Goal: Information Seeking & Learning: Learn about a topic

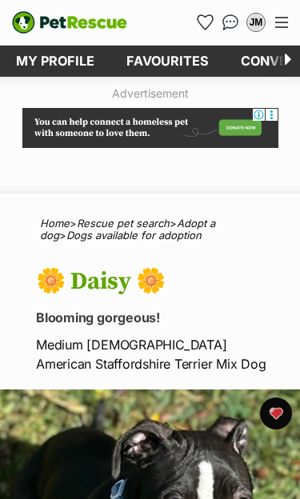
click at [230, 22] on img "Conversations" at bounding box center [230, 22] width 17 height 16
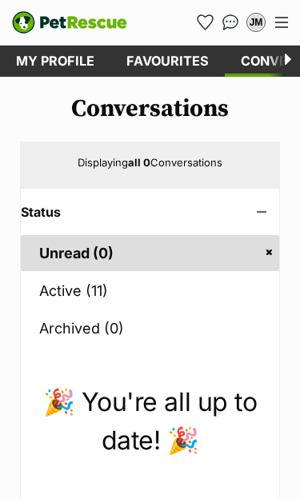
click at [70, 284] on link "Active (11)" at bounding box center [150, 291] width 258 height 36
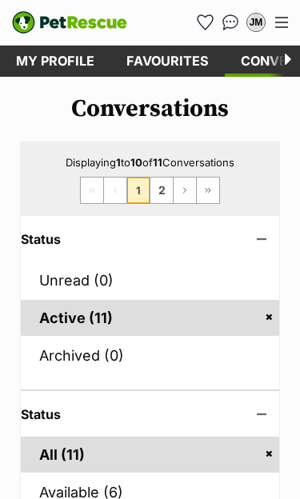
click at [169, 52] on link "Favourites" at bounding box center [167, 61] width 114 height 31
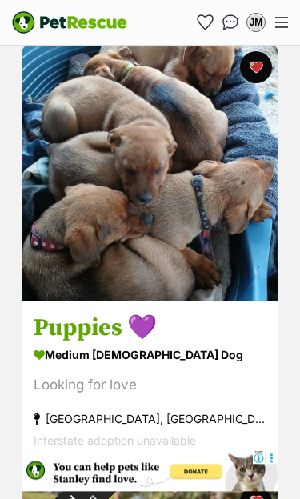
scroll to position [1066, 0]
click at [173, 270] on img at bounding box center [150, 173] width 257 height 257
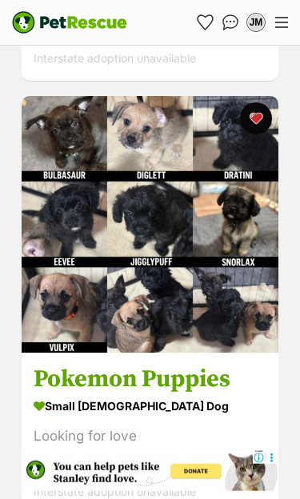
scroll to position [3184, 0]
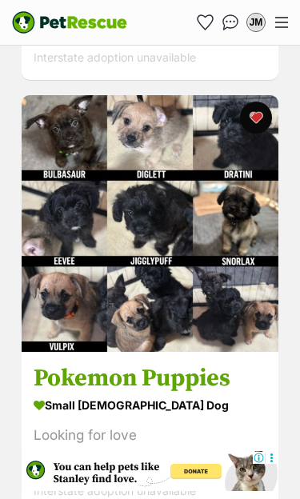
click at [101, 351] on img at bounding box center [150, 223] width 257 height 257
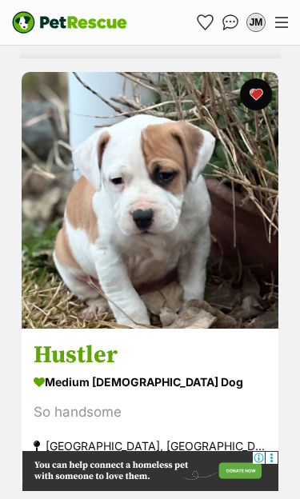
scroll to position [0, 0]
click at [129, 317] on img at bounding box center [150, 200] width 257 height 257
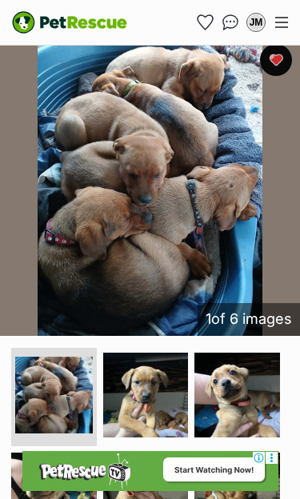
click at [61, 469] on img at bounding box center [54, 496] width 86 height 86
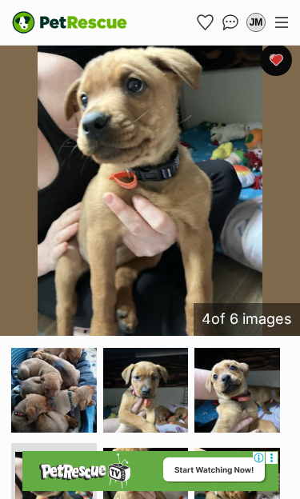
click at [243, 469] on img at bounding box center [237, 491] width 86 height 86
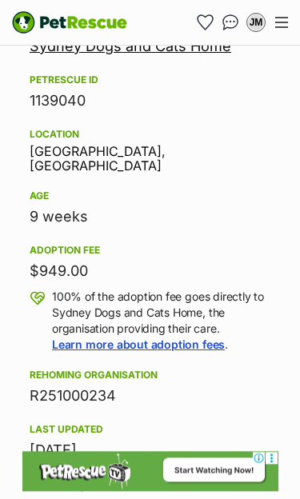
scroll to position [1332, 0]
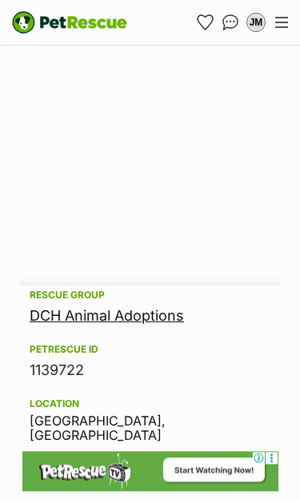
scroll to position [1019, 0]
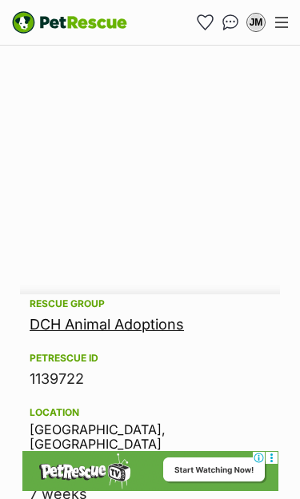
click at [139, 317] on link "DCH Animal Adoptions" at bounding box center [107, 324] width 154 height 17
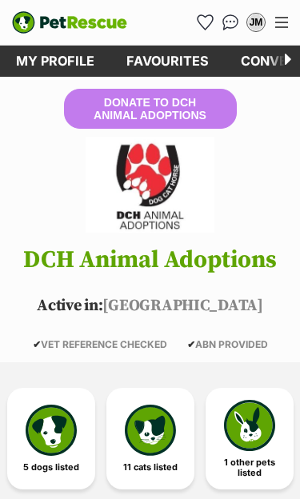
click at [60, 428] on img at bounding box center [51, 430] width 51 height 51
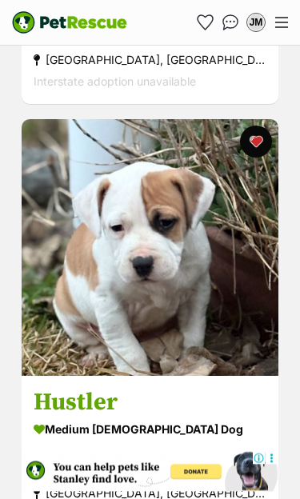
scroll to position [2795, 0]
click at [198, 336] on img at bounding box center [150, 247] width 257 height 257
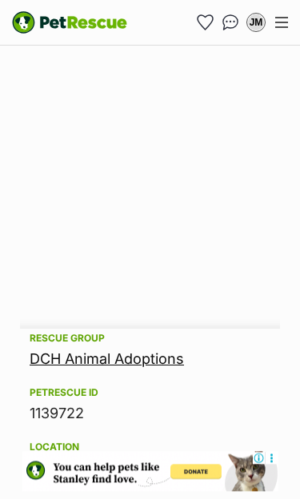
scroll to position [980, 0]
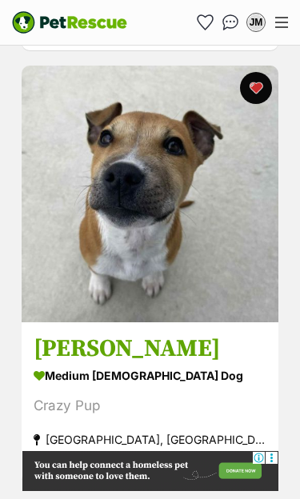
scroll to position [4344, 0]
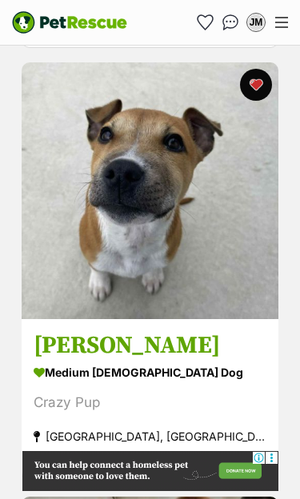
click at [193, 296] on img at bounding box center [150, 190] width 257 height 257
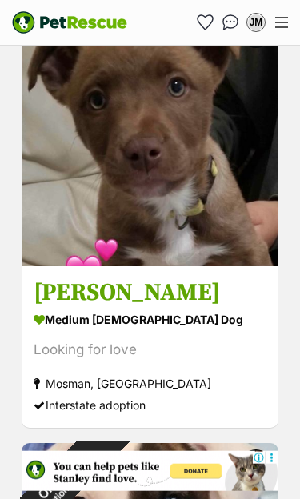
scroll to position [4831, 0]
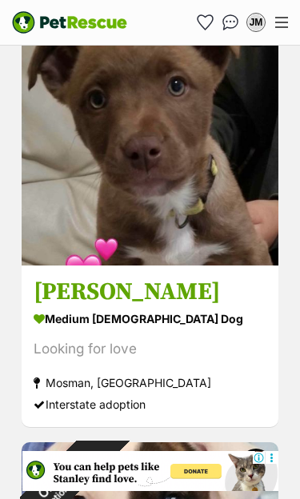
click at [217, 243] on img at bounding box center [150, 137] width 257 height 257
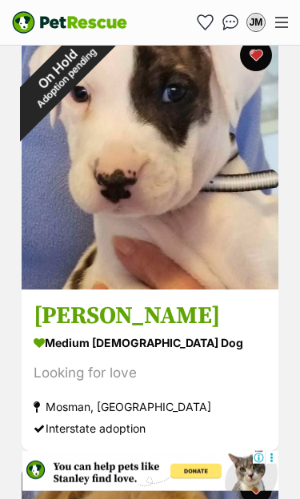
scroll to position [5242, 0]
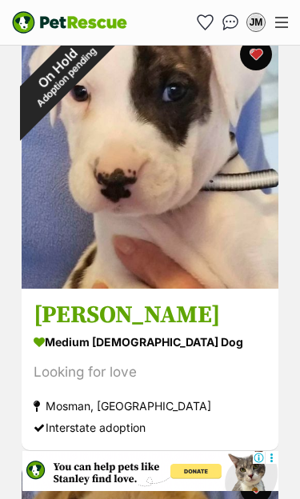
click at [210, 261] on img at bounding box center [150, 160] width 257 height 257
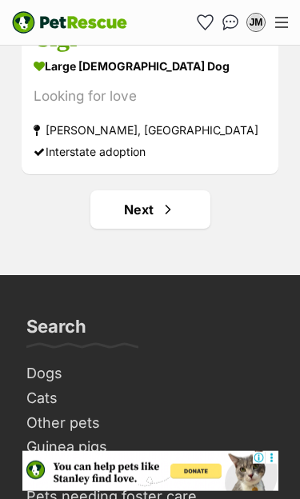
scroll to position [9420, 0]
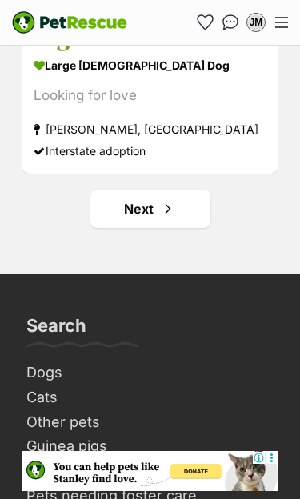
click at [153, 216] on link "Next" at bounding box center [150, 209] width 120 height 38
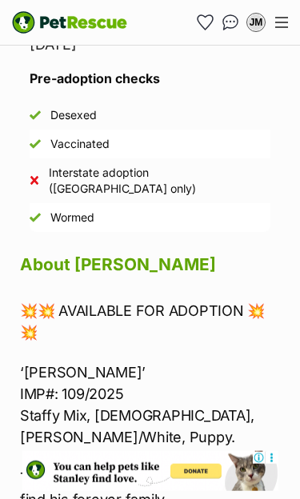
scroll to position [1793, 0]
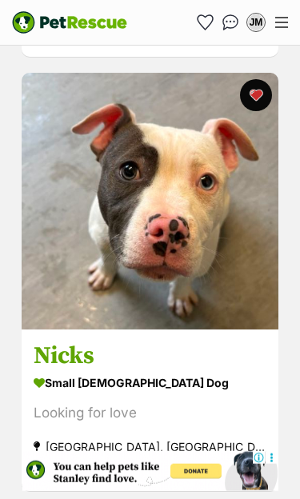
scroll to position [2471, 0]
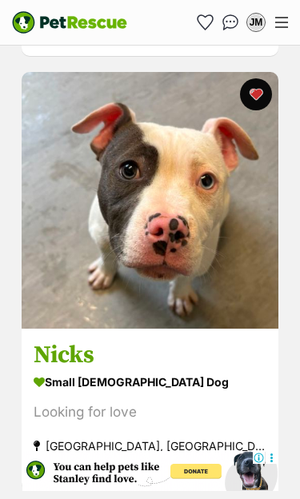
click at [192, 289] on img at bounding box center [150, 200] width 257 height 257
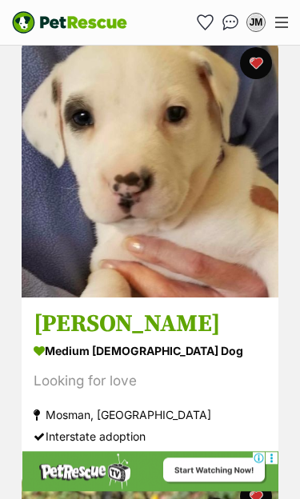
scroll to position [2935, 0]
click at [215, 271] on img at bounding box center [150, 169] width 257 height 257
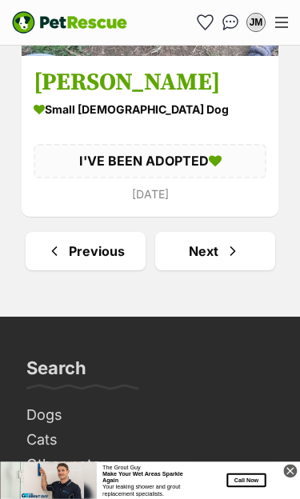
scroll to position [9372, 0]
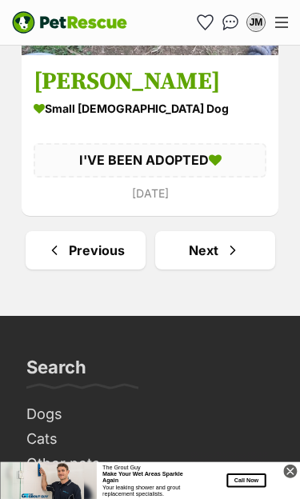
click at [225, 253] on span "Next page" at bounding box center [233, 250] width 16 height 19
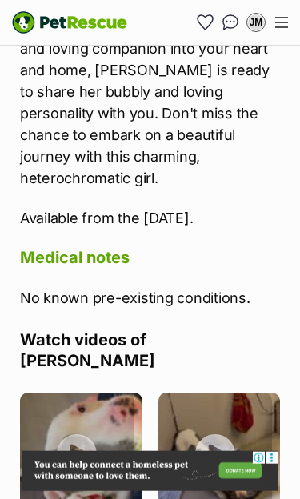
scroll to position [3014, 0]
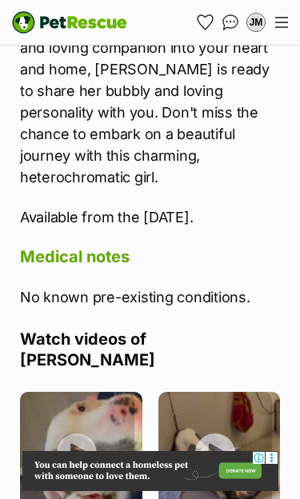
click at [82, 392] on img at bounding box center [81, 453] width 122 height 122
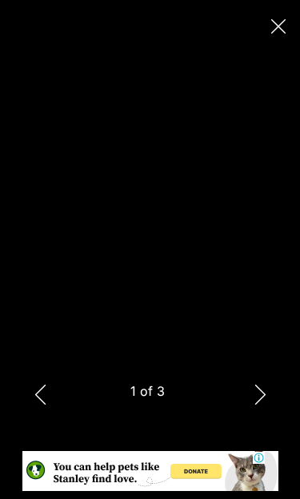
scroll to position [0, 0]
click at [270, 414] on button "Next" at bounding box center [260, 394] width 32 height 40
type input "52.83"
click at [273, 414] on button "Next" at bounding box center [260, 394] width 32 height 40
type input "16.9"
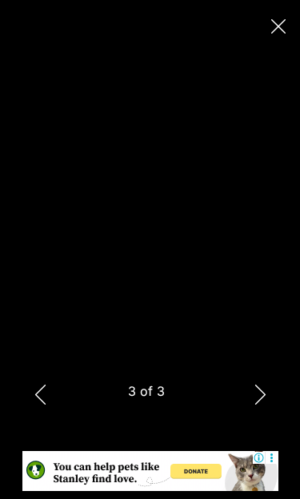
click at [285, 23] on icon "Close" at bounding box center [278, 26] width 14 height 14
type input "53.31"
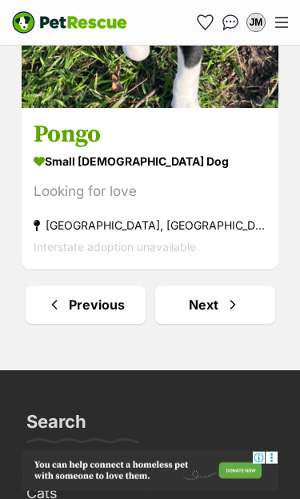
scroll to position [9186, 0]
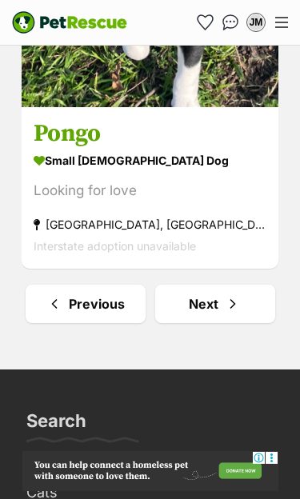
click at [223, 306] on link "Next" at bounding box center [215, 304] width 120 height 38
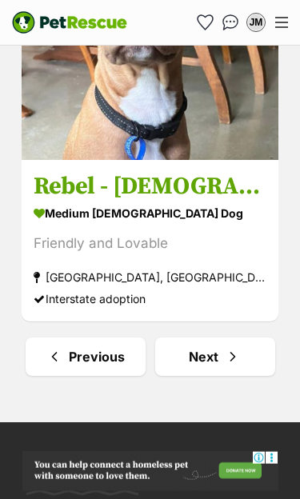
scroll to position [9423, 0]
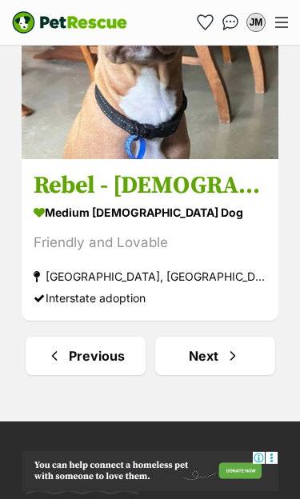
click at [225, 362] on span "Next page" at bounding box center [233, 355] width 16 height 19
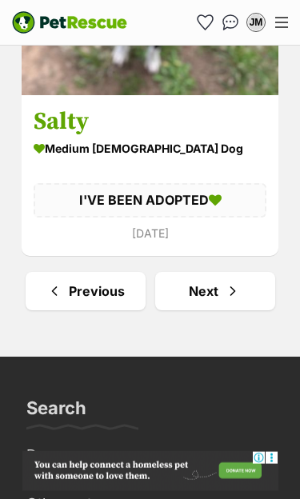
scroll to position [9324, 0]
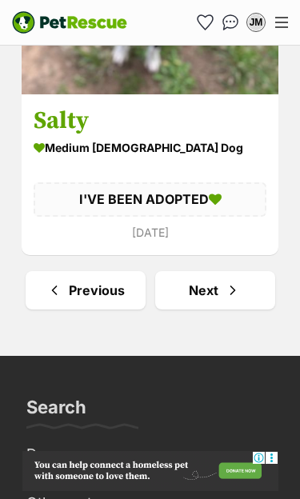
click at [234, 298] on span "Next page" at bounding box center [233, 290] width 16 height 19
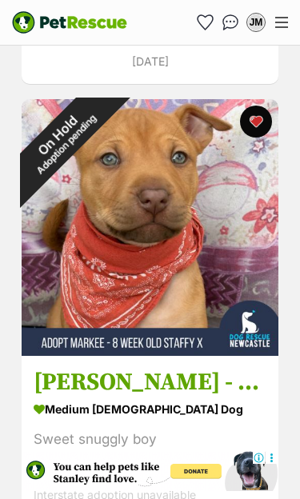
click at [286, 19] on div "Menu" at bounding box center [281, 22] width 13 height 11
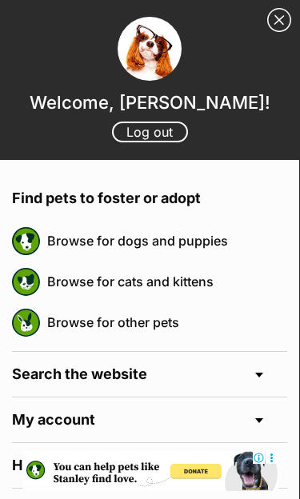
click at [200, 240] on link "Browse for dogs and puppies" at bounding box center [167, 241] width 240 height 34
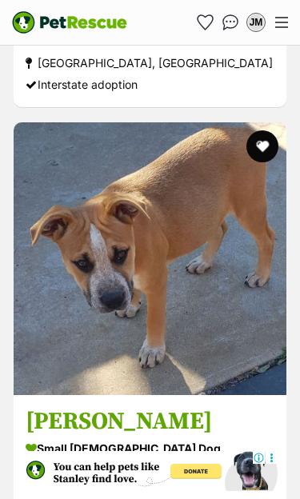
click at [160, 314] on img at bounding box center [150, 258] width 273 height 273
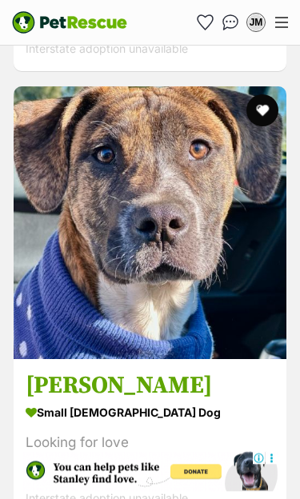
scroll to position [7604, 0]
click at [184, 294] on img at bounding box center [150, 222] width 273 height 273
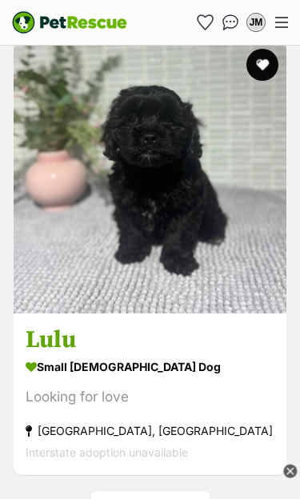
scroll to position [0, 0]
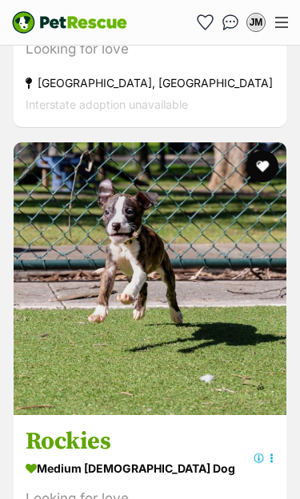
scroll to position [1138, 0]
click at [198, 344] on img at bounding box center [150, 278] width 273 height 273
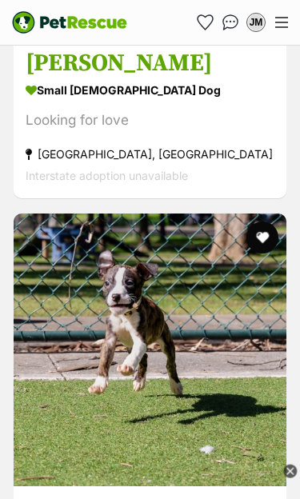
scroll to position [0, 0]
click at [266, 221] on button "favourite" at bounding box center [262, 237] width 32 height 32
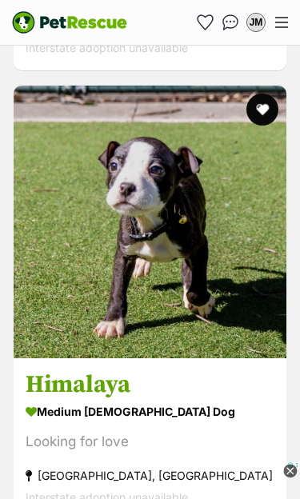
scroll to position [1646, 0]
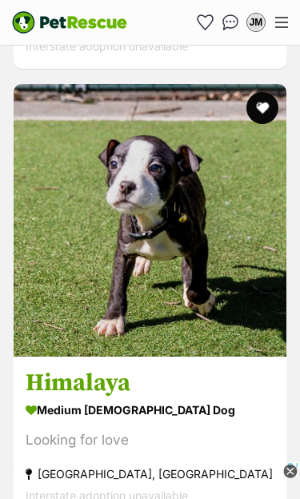
click at [269, 92] on button "favourite" at bounding box center [262, 108] width 32 height 32
click at [206, 276] on img at bounding box center [150, 220] width 273 height 273
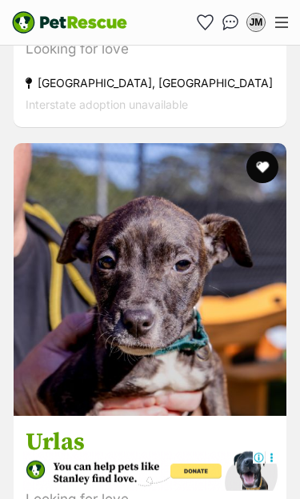
scroll to position [2038, 0]
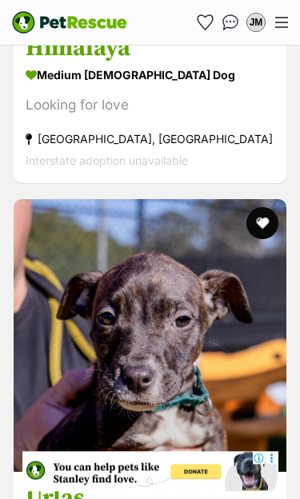
click at [270, 207] on button "favourite" at bounding box center [262, 223] width 32 height 32
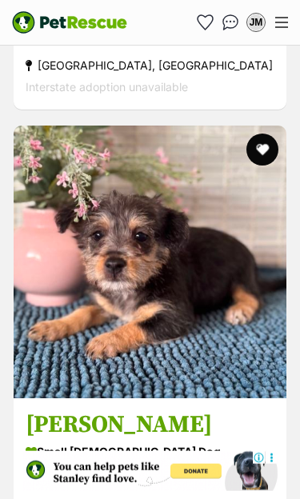
scroll to position [2955, 0]
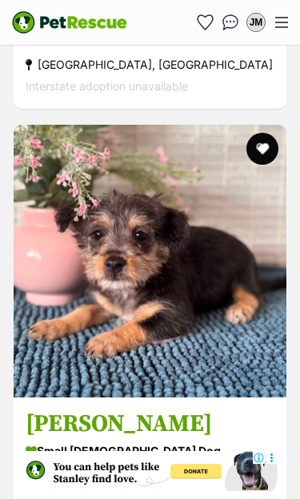
click at [220, 325] on img at bounding box center [150, 261] width 273 height 273
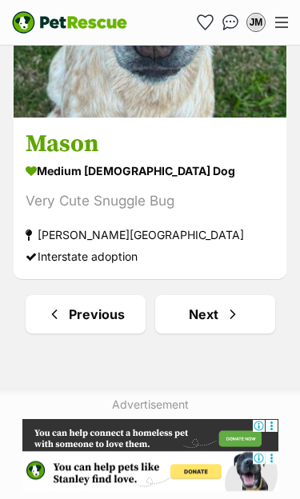
scroll to position [9688, 0]
click at [229, 305] on span "Next page" at bounding box center [233, 314] width 16 height 19
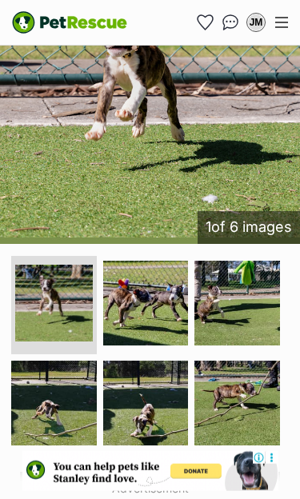
scroll to position [448, 0]
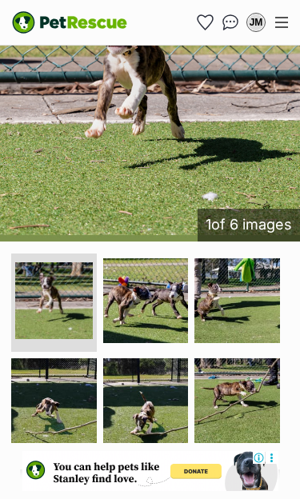
click at [253, 396] on img at bounding box center [237, 401] width 86 height 86
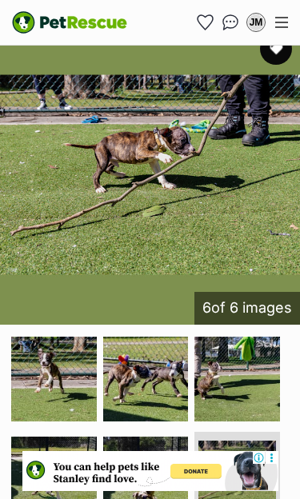
scroll to position [417, 0]
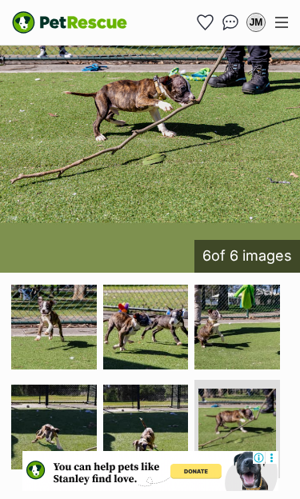
click at [164, 421] on img at bounding box center [146, 428] width 86 height 86
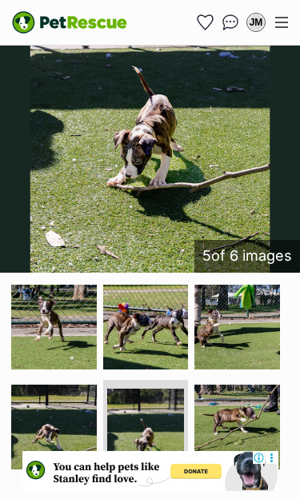
click at [79, 424] on img at bounding box center [54, 428] width 86 height 86
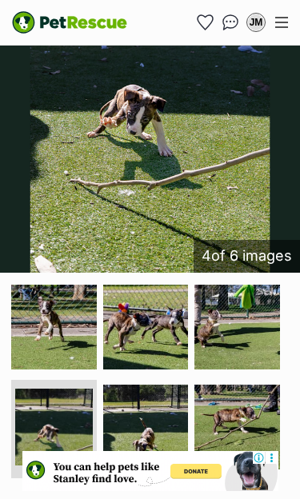
click at [170, 334] on img at bounding box center [146, 328] width 86 height 86
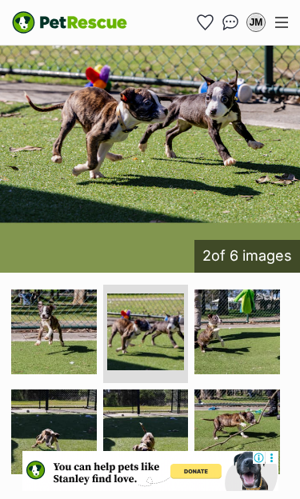
click at [164, 430] on img at bounding box center [146, 432] width 86 height 86
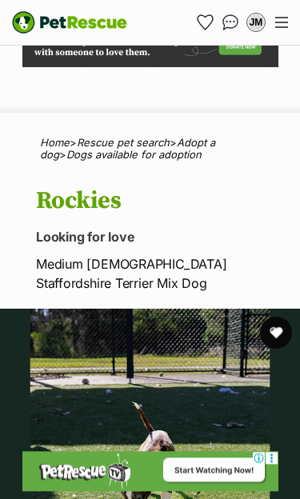
scroll to position [0, 0]
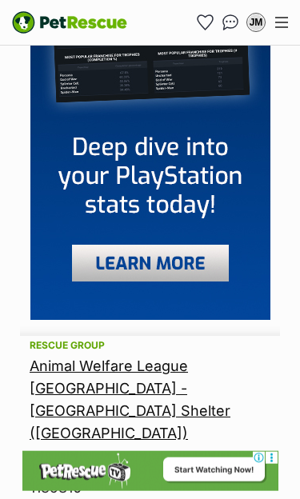
scroll to position [1009, 0]
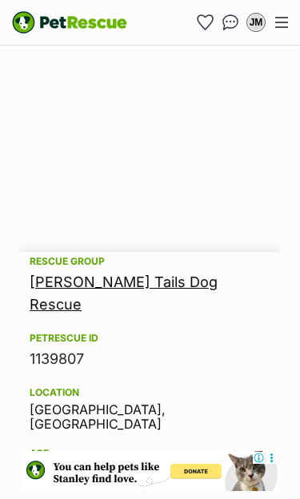
scroll to position [982, 0]
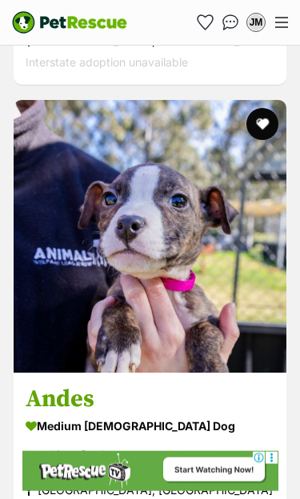
scroll to position [1831, 0]
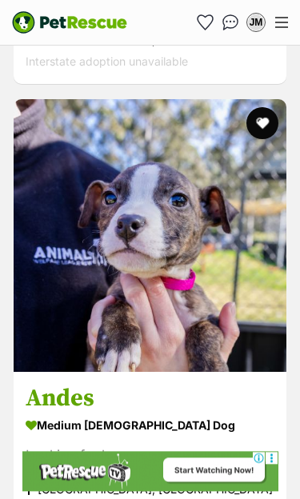
click at [267, 107] on button "favourite" at bounding box center [262, 123] width 32 height 32
click at [202, 285] on img at bounding box center [150, 235] width 273 height 273
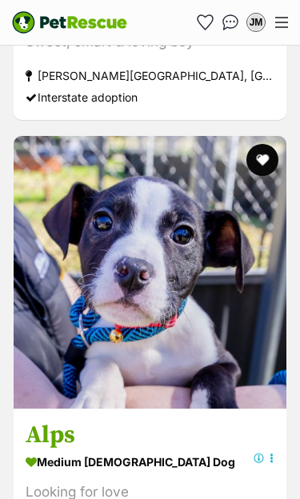
scroll to position [2694, 0]
click at [273, 144] on button "favourite" at bounding box center [262, 160] width 32 height 32
click at [213, 322] on img at bounding box center [150, 272] width 273 height 273
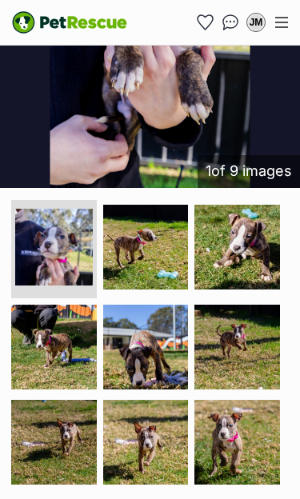
click at [261, 250] on img at bounding box center [237, 248] width 86 height 86
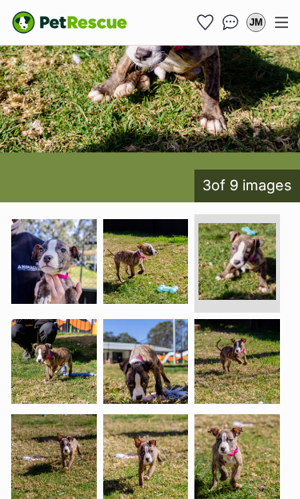
scroll to position [489, 0]
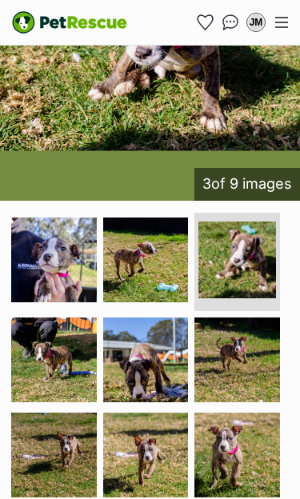
click at [251, 452] on img at bounding box center [237, 456] width 86 height 86
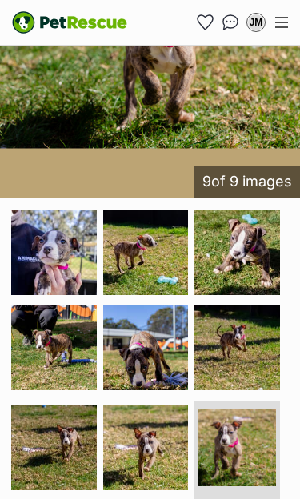
scroll to position [493, 0]
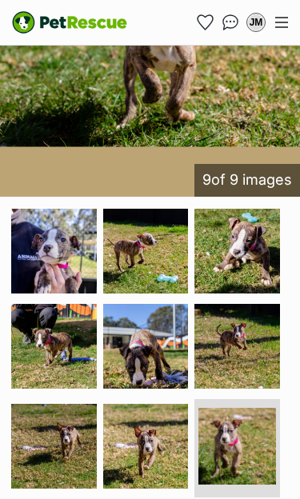
click at [164, 363] on img at bounding box center [146, 347] width 86 height 86
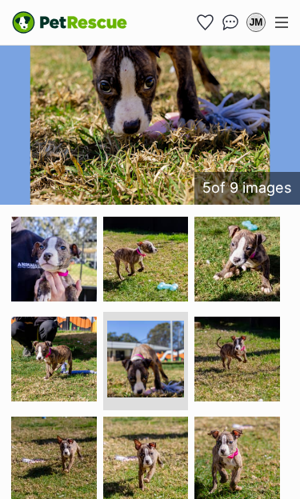
scroll to position [545, 0]
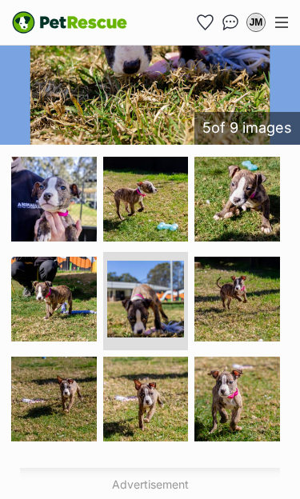
click at [261, 310] on img at bounding box center [237, 300] width 86 height 86
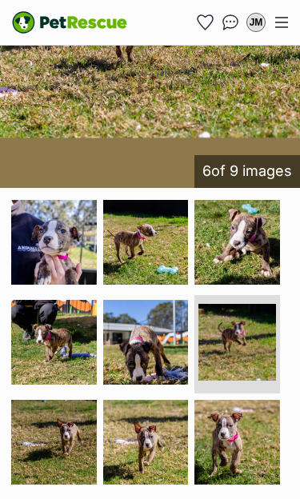
scroll to position [0, 0]
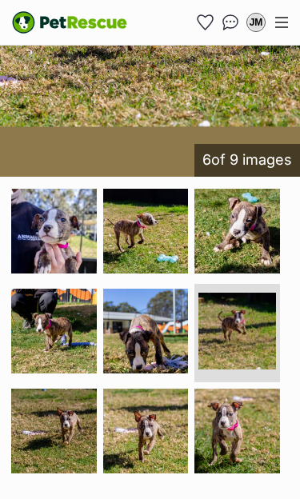
click at [68, 232] on img at bounding box center [54, 232] width 86 height 86
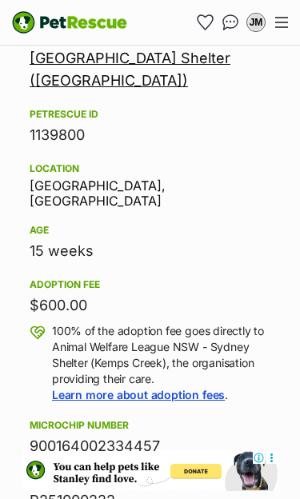
scroll to position [1487, 0]
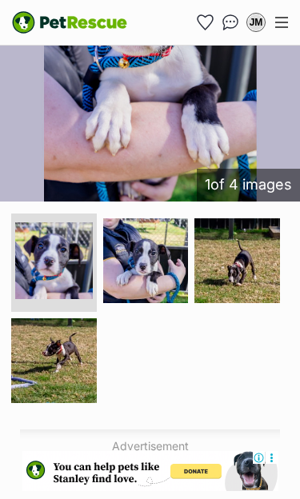
click at [151, 250] on img at bounding box center [146, 261] width 86 height 86
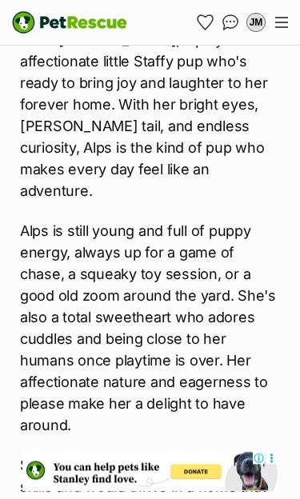
scroll to position [2265, 0]
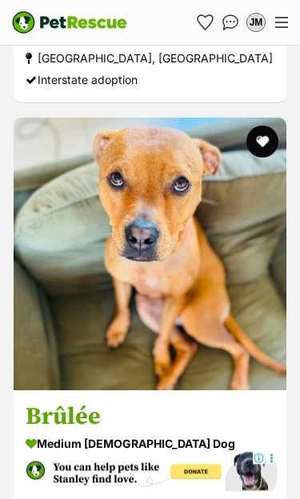
scroll to position [9165, 0]
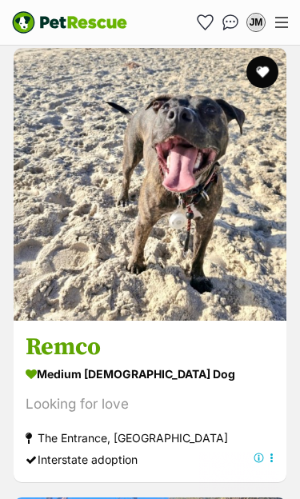
scroll to position [1232, 0]
click at [146, 236] on img at bounding box center [150, 184] width 273 height 273
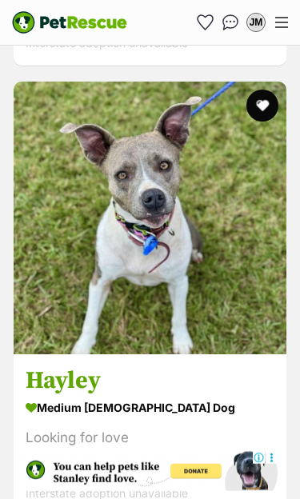
scroll to position [5247, 0]
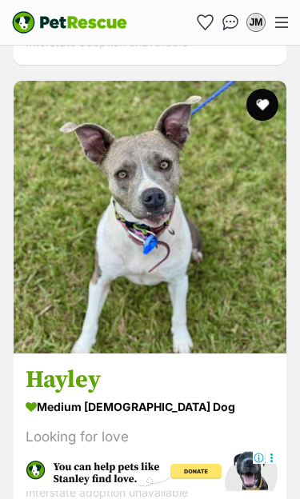
click at [186, 291] on img at bounding box center [150, 217] width 273 height 273
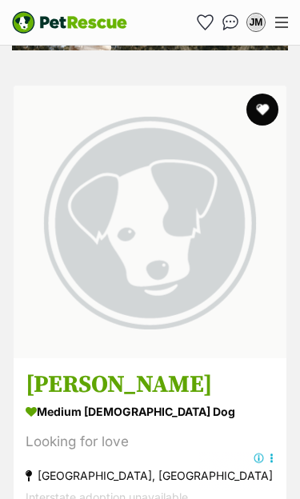
scroll to position [6298, 0]
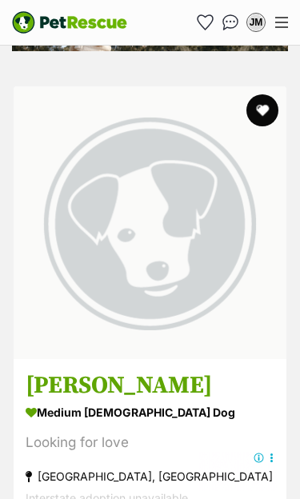
click at [204, 401] on strong "medium female Dog" at bounding box center [150, 412] width 249 height 23
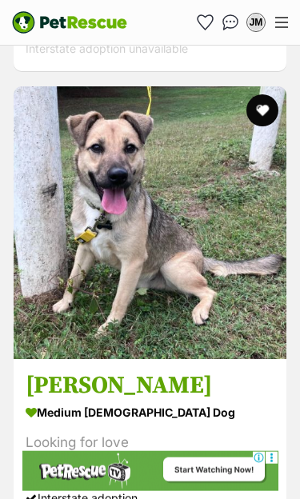
scroll to position [8547, 0]
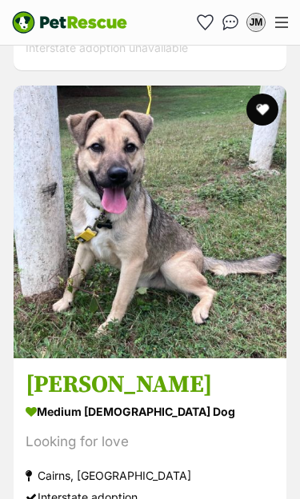
click at [162, 294] on img at bounding box center [150, 222] width 273 height 273
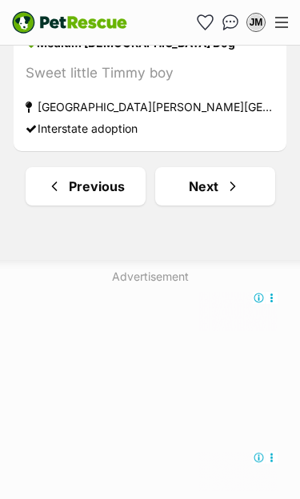
scroll to position [9816, 0]
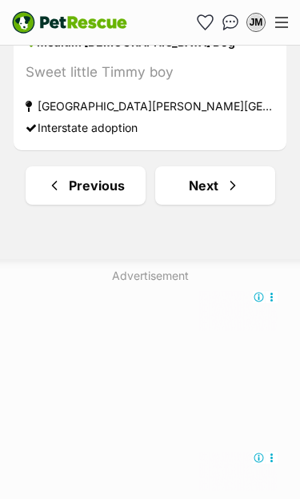
click at [221, 166] on link "Next" at bounding box center [215, 185] width 120 height 38
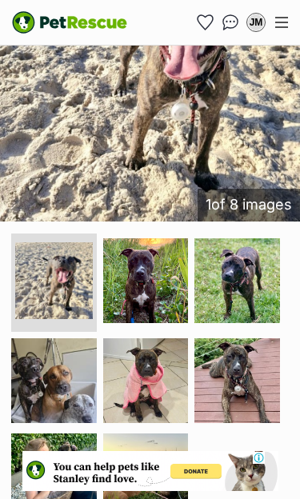
click at [164, 380] on img at bounding box center [146, 381] width 86 height 86
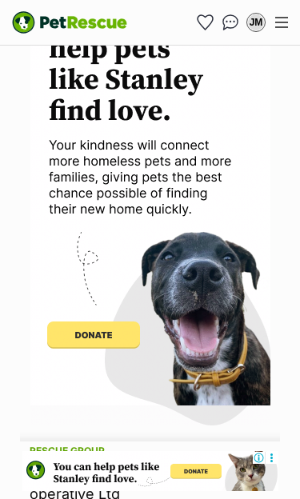
scroll to position [1259, 0]
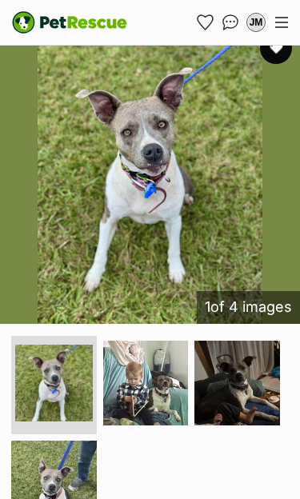
scroll to position [366, 0]
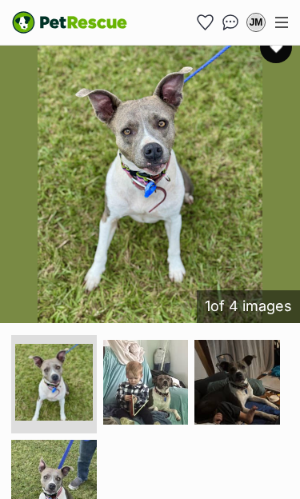
click at [261, 381] on img at bounding box center [237, 383] width 86 height 86
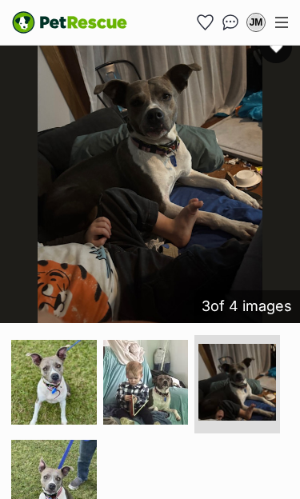
click at [178, 379] on img at bounding box center [146, 383] width 86 height 86
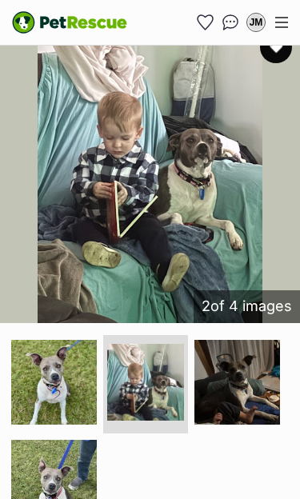
scroll to position [0, 0]
click at [73, 473] on img at bounding box center [54, 483] width 86 height 86
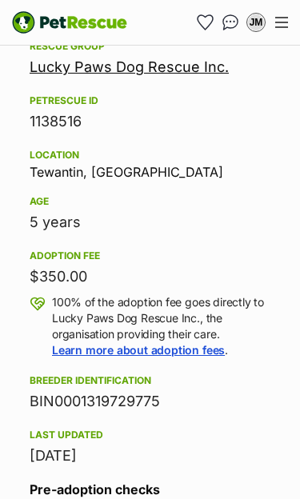
scroll to position [1396, 0]
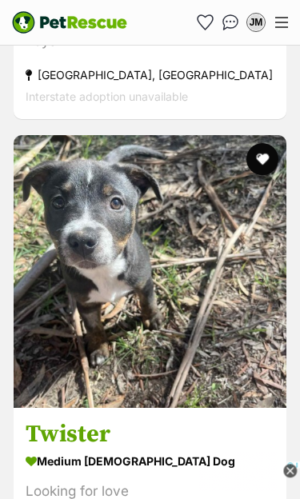
scroll to position [2947, 0]
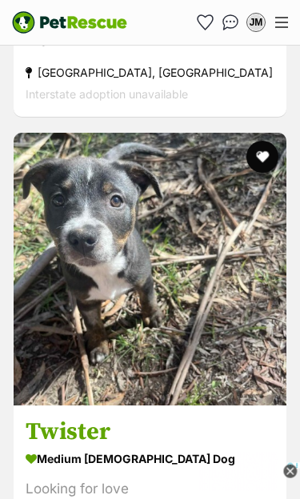
click at [214, 332] on img at bounding box center [150, 269] width 273 height 273
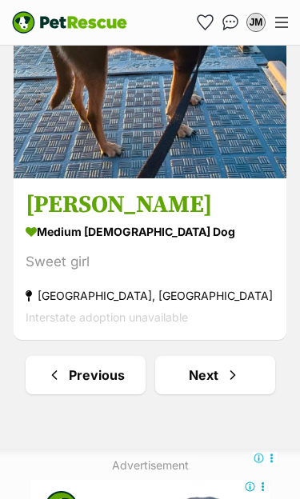
scroll to position [9630, 0]
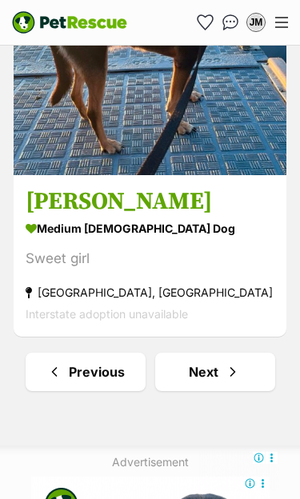
click at [235, 362] on span "Next page" at bounding box center [233, 371] width 16 height 19
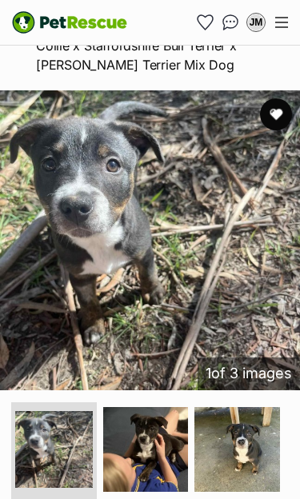
click at [257, 449] on img at bounding box center [237, 450] width 86 height 86
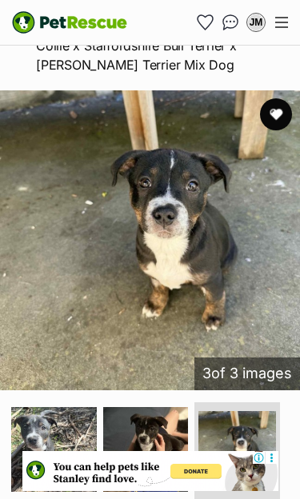
click at [167, 449] on img at bounding box center [146, 450] width 86 height 86
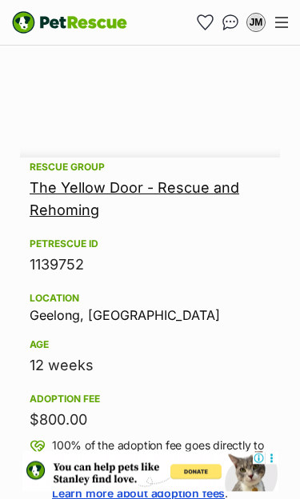
scroll to position [1247, 0]
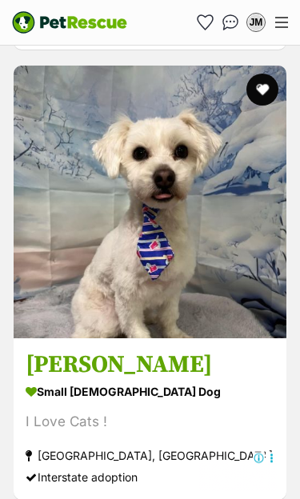
scroll to position [2764, 0]
click at [172, 262] on img at bounding box center [150, 202] width 273 height 273
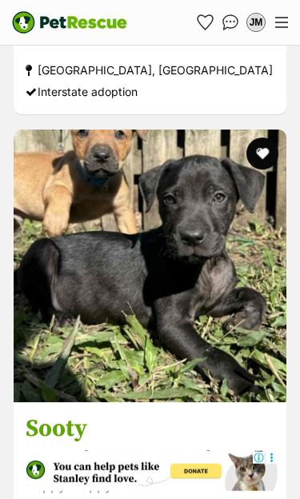
scroll to position [4500, 0]
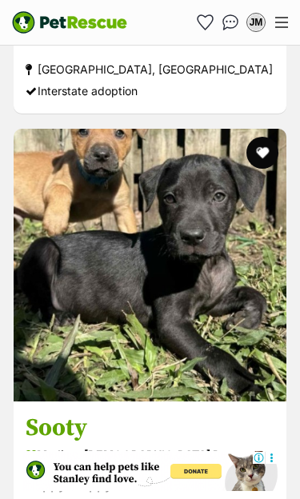
click at [201, 343] on img at bounding box center [150, 265] width 273 height 273
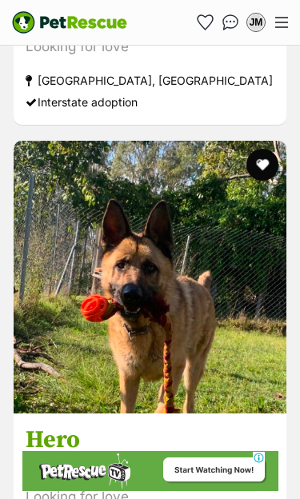
scroll to position [0, 0]
